Goal: Task Accomplishment & Management: Use online tool/utility

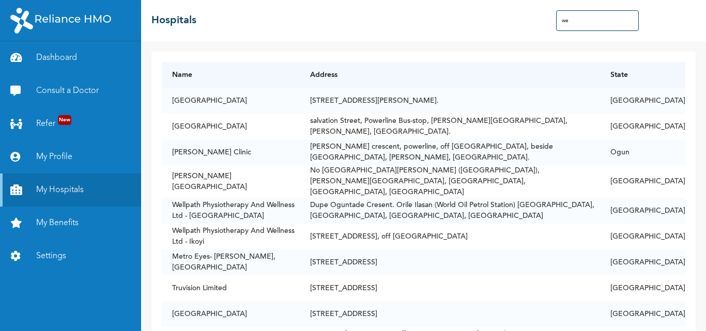
type input "w"
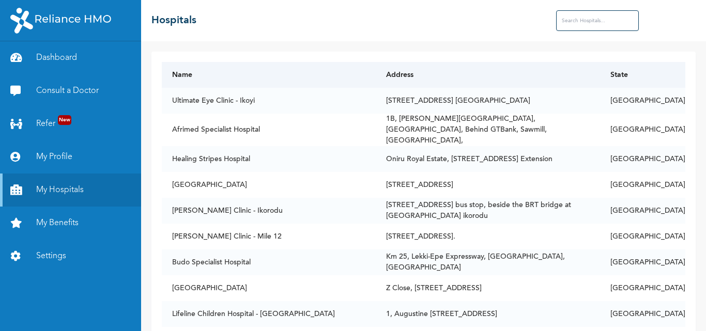
click at [649, 79] on th "State" at bounding box center [642, 75] width 85 height 26
drag, startPoint x: 649, startPoint y: 79, endPoint x: 576, endPoint y: 19, distance: 94.8
click at [565, 22] on div "☰ Hospitals Name Address State Ultimate Eye Clinic - Ikoyi [STREET_ADDRESS] [GE…" at bounding box center [423, 165] width 565 height 331
click at [565, 22] on input "text" at bounding box center [597, 20] width 83 height 21
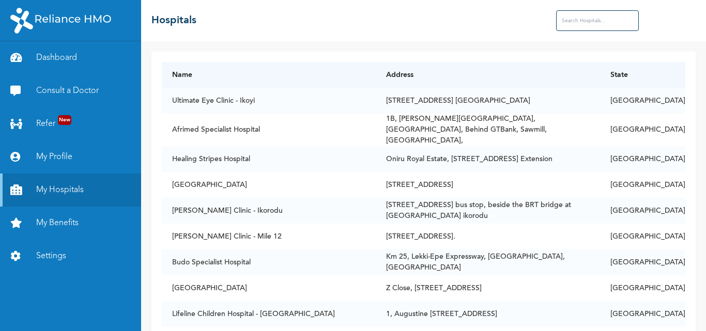
click at [576, 19] on input "text" at bounding box center [597, 20] width 83 height 21
type input "b"
click at [59, 227] on link "My Benefits" at bounding box center [70, 223] width 141 height 33
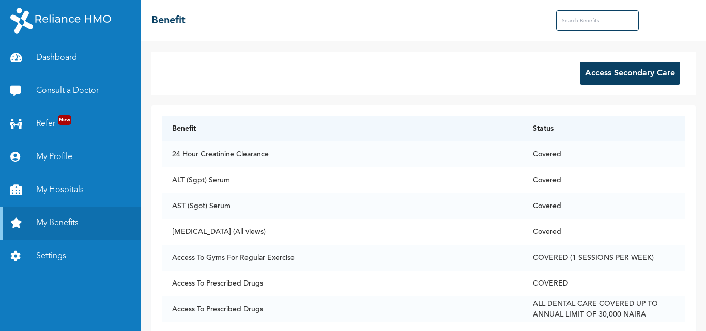
click at [577, 16] on input "text" at bounding box center [597, 20] width 83 height 21
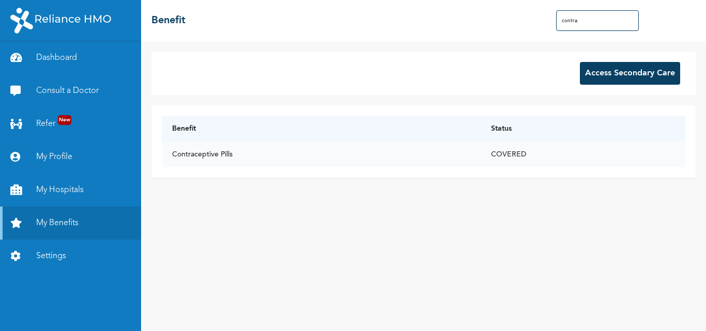
type input "contra"
click at [462, 149] on td "Contraceptive Pills" at bounding box center [321, 155] width 319 height 26
drag, startPoint x: 251, startPoint y: 159, endPoint x: 204, endPoint y: 151, distance: 47.2
click at [204, 151] on td "Contraceptive Pills" at bounding box center [321, 155] width 319 height 26
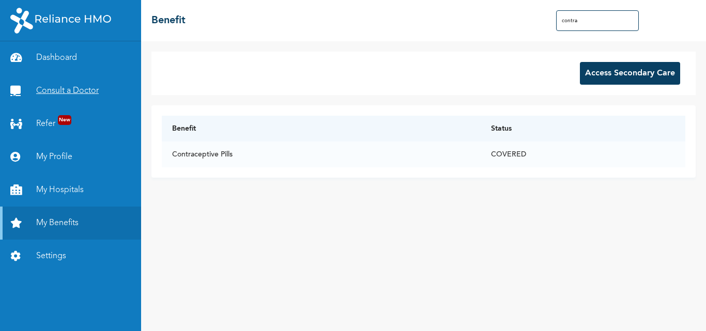
click at [60, 85] on link "Consult a Doctor" at bounding box center [70, 90] width 141 height 33
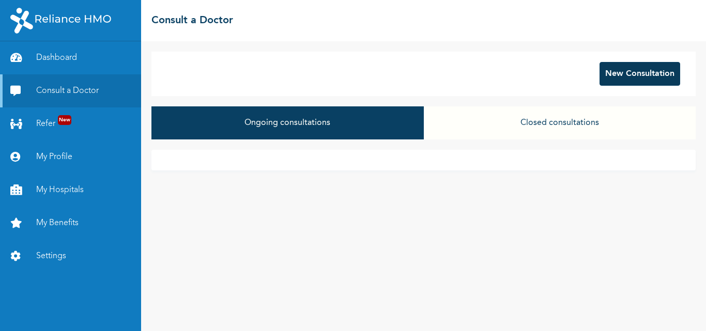
click at [616, 73] on button "New Consultation" at bounding box center [640, 74] width 81 height 24
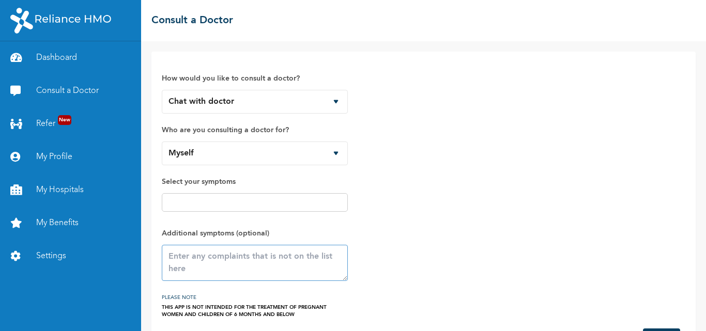
click at [280, 267] on textarea at bounding box center [255, 263] width 186 height 36
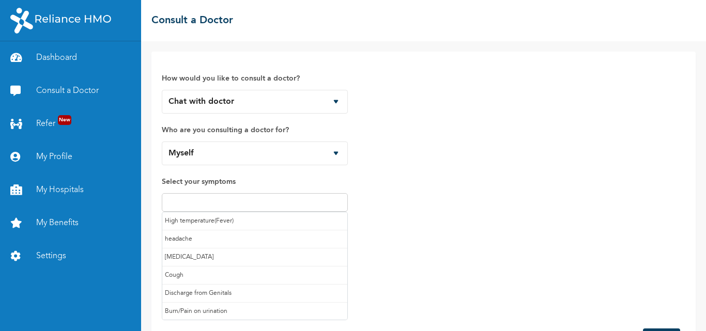
click at [295, 206] on input "text" at bounding box center [255, 203] width 180 height 12
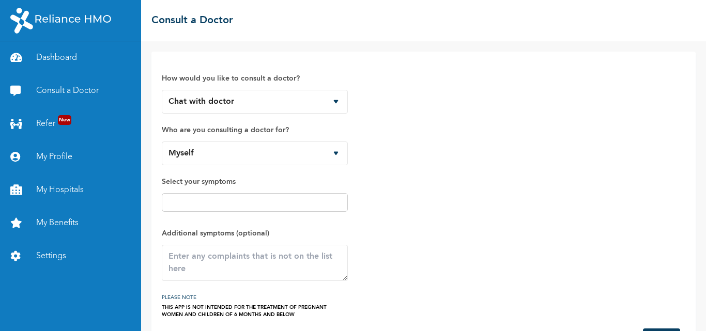
click at [479, 185] on div "How would you like to consult a doctor? Chat with doctor Phone Call Who are you…" at bounding box center [424, 190] width 524 height 257
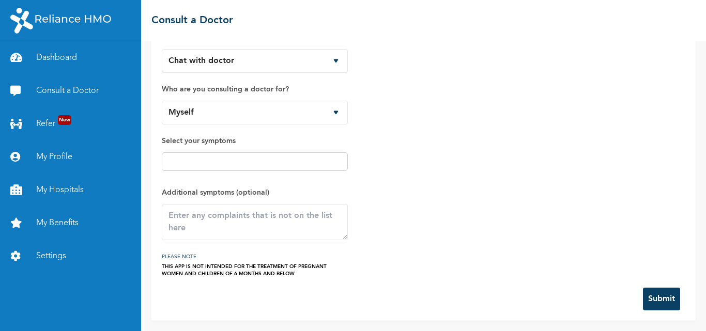
click at [653, 294] on button "Submit" at bounding box center [661, 299] width 37 height 23
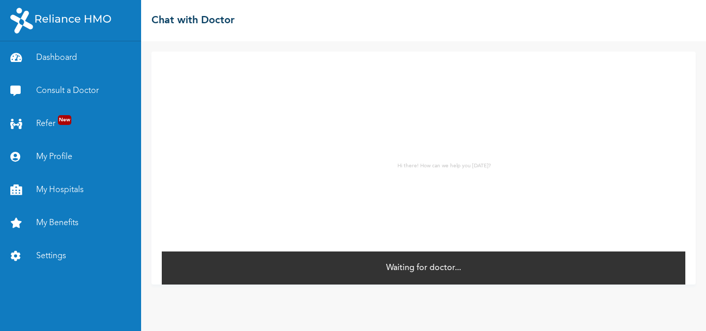
click at [367, 267] on div "Waiting for doctor..." at bounding box center [424, 268] width 524 height 34
click at [57, 97] on link "Consult a Doctor" at bounding box center [70, 90] width 141 height 33
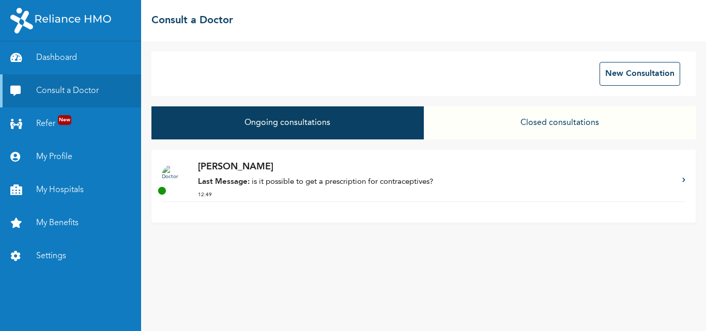
click at [271, 181] on p "Last Message: is it possible to get a prescription for contraceptives?" at bounding box center [435, 183] width 474 height 12
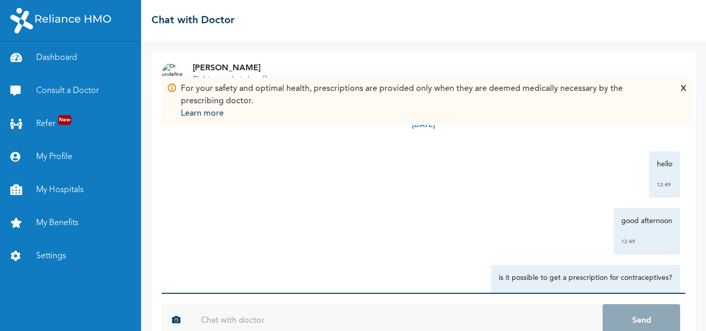
scroll to position [27, 0]
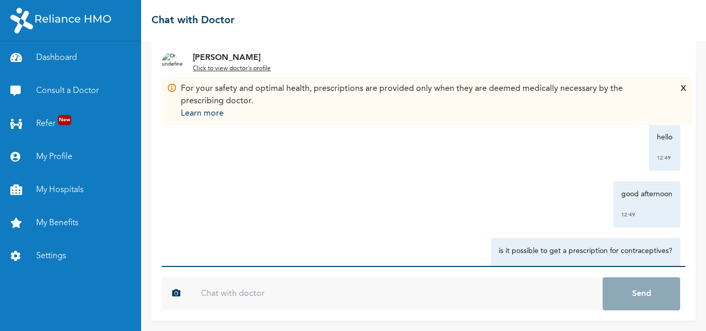
click at [301, 295] on input "text" at bounding box center [397, 294] width 412 height 33
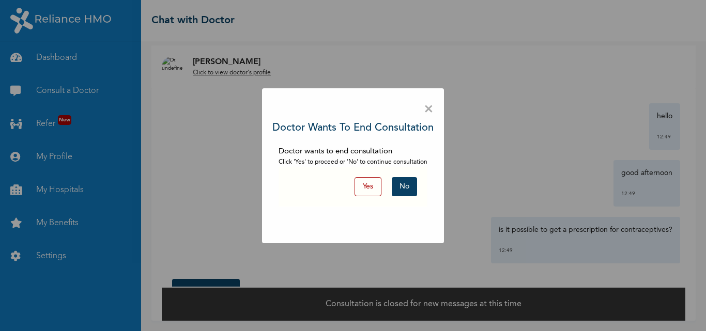
scroll to position [6, 0]
click at [369, 180] on button "Yes" at bounding box center [368, 186] width 27 height 19
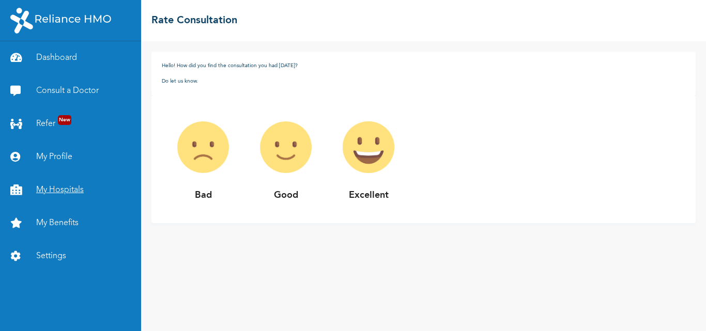
click at [55, 182] on link "My Hospitals" at bounding box center [70, 190] width 141 height 33
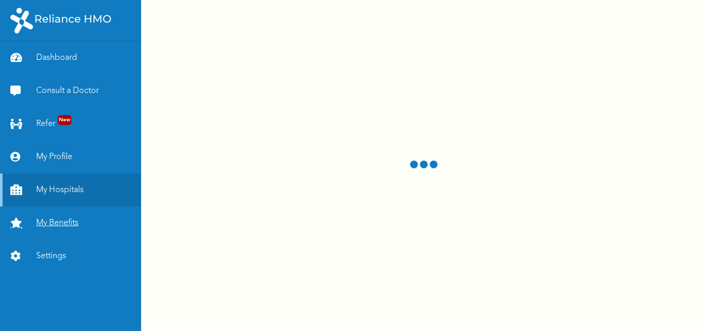
click at [72, 221] on link "My Benefits" at bounding box center [70, 223] width 141 height 33
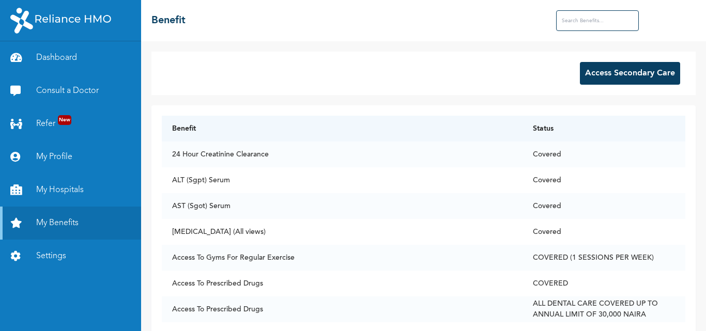
click at [603, 81] on button "Access Secondary Care" at bounding box center [630, 73] width 100 height 23
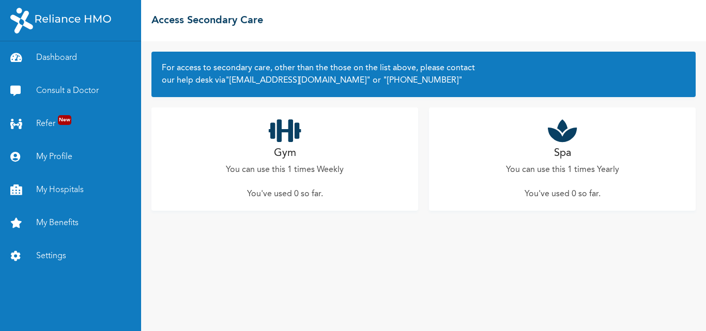
click at [563, 131] on icon at bounding box center [562, 131] width 29 height 26
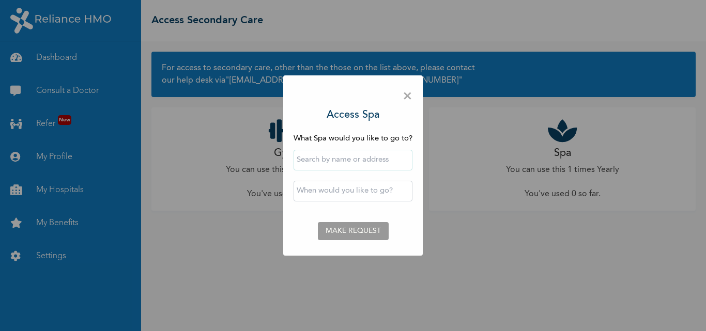
click at [406, 97] on span "×" at bounding box center [408, 97] width 10 height 22
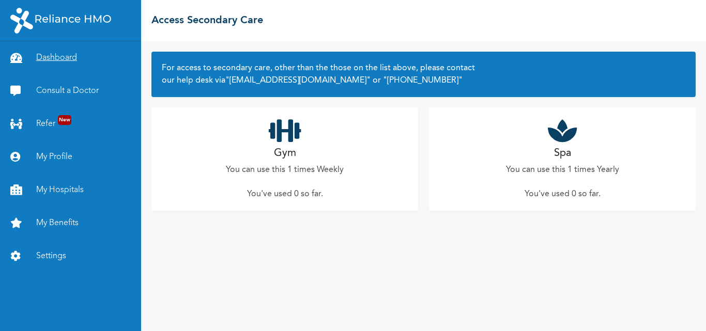
click at [58, 48] on link "Dashboard" at bounding box center [70, 57] width 141 height 33
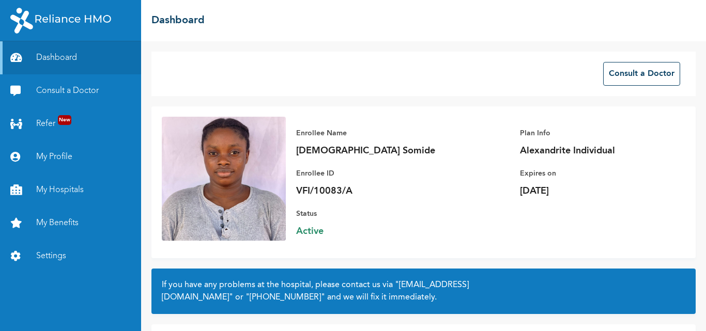
scroll to position [76, 0]
